Goal: Information Seeking & Learning: Learn about a topic

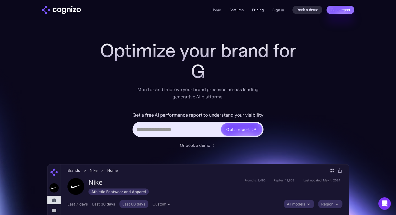
click at [261, 9] on link "Pricing" at bounding box center [258, 10] width 12 height 5
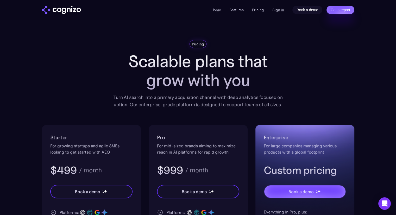
click at [309, 8] on link "Book a demo" at bounding box center [308, 10] width 30 height 8
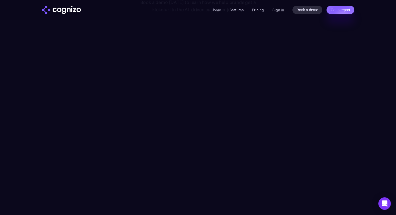
scroll to position [64, 0]
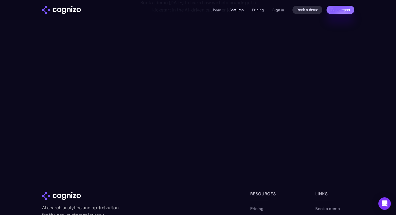
click at [241, 12] on link "Features" at bounding box center [237, 10] width 14 height 5
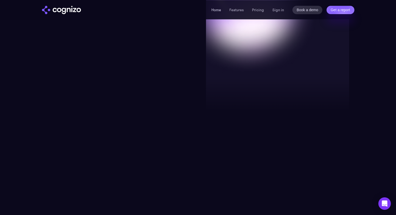
click at [218, 9] on link "Home" at bounding box center [217, 10] width 10 height 5
